Goal: Task Accomplishment & Management: Use online tool/utility

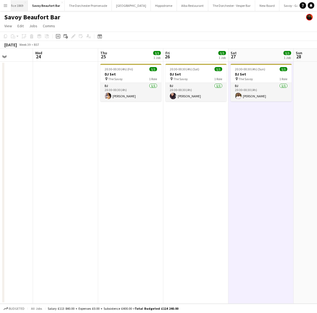
scroll to position [0, 117]
click at [279, 8] on button "Savoy - Gallery Close" at bounding box center [294, 5] width 30 height 11
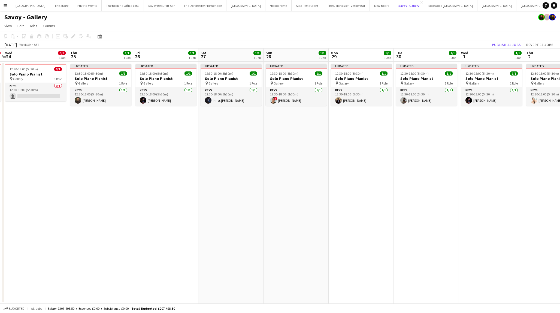
scroll to position [0, 126]
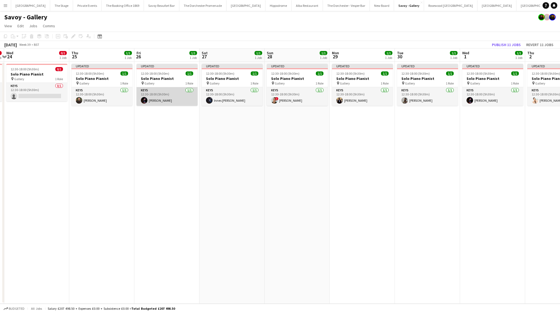
click at [151, 97] on app-card-role "Keys [DATE] 12:30-18:00 (5h30m) [PERSON_NAME]" at bounding box center [167, 96] width 61 height 19
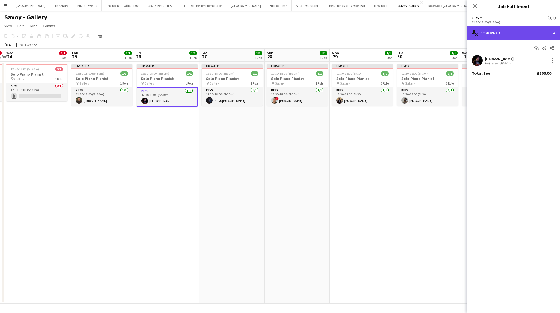
click at [317, 35] on div "single-neutral-actions-check-2 Confirmed" at bounding box center [513, 32] width 93 height 13
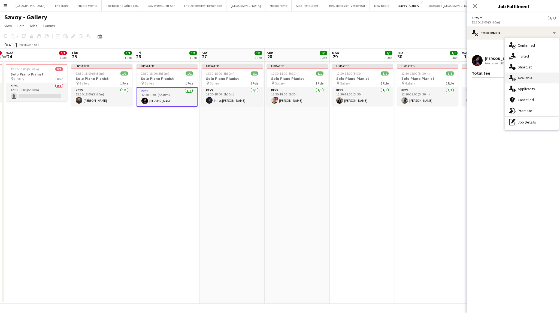
click at [317, 79] on span "Available" at bounding box center [525, 77] width 15 height 5
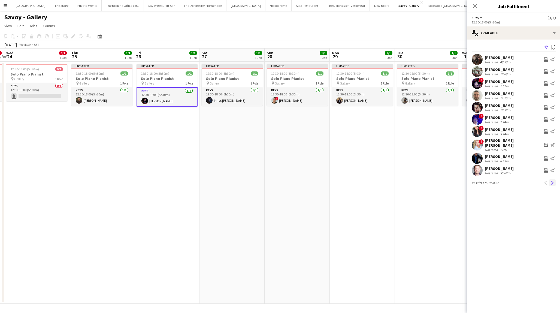
click at [317, 181] on app-icon "Next" at bounding box center [552, 183] width 4 height 4
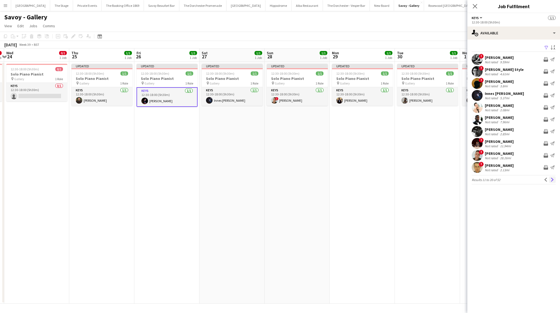
click at [317, 179] on app-icon "Next" at bounding box center [552, 180] width 4 height 4
click at [317, 72] on div "[PERSON_NAME] Not rated 4.2mi Invite crew Send notification" at bounding box center [513, 71] width 93 height 11
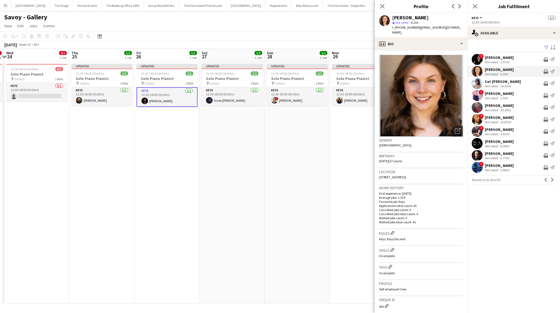
click at [156, 130] on app-date-cell "Updated 12:30-18:00 (5h30m) 1/1 Solo Piano Pianist pin Gallery 1 Role Keys [DAT…" at bounding box center [166, 183] width 65 height 242
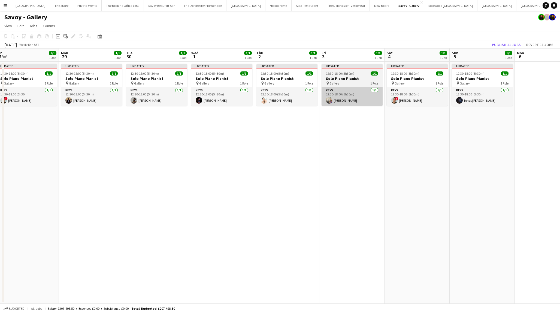
scroll to position [0, 137]
